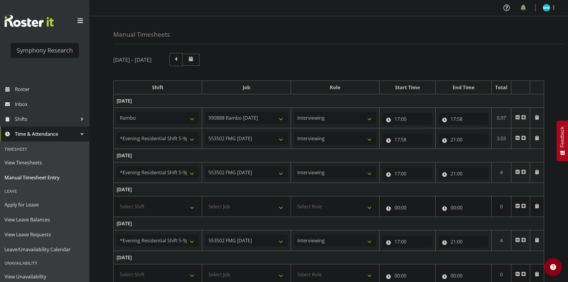
select select "2690"
select select "10461"
select select "47"
select select "48116"
select select "10458"
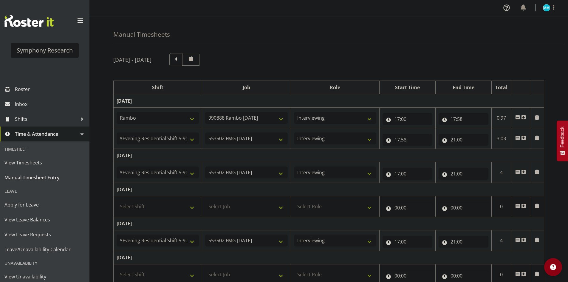
select select "47"
select select "48116"
select select "10458"
select select "47"
select select "48116"
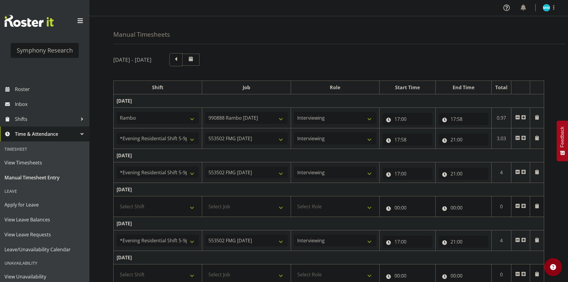
select select "10458"
select select "47"
